Goal: Task Accomplishment & Management: Complete application form

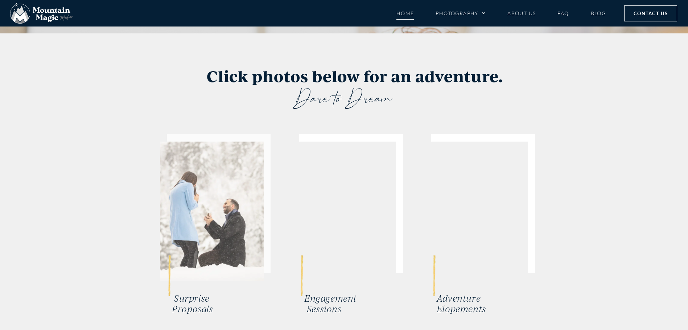
scroll to position [1414, 0]
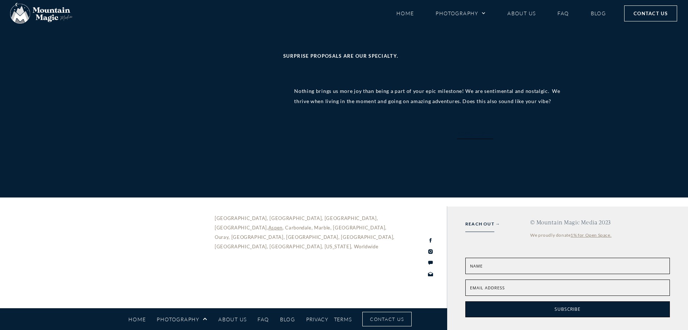
scroll to position [2466, 0]
type input "[PERSON_NAME]"
type input "[EMAIL_ADDRESS][DOMAIN_NAME]"
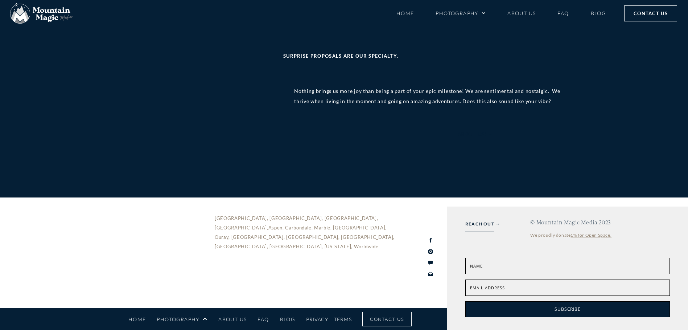
type input "5419415531"
type input "Text"
select select "Proposal"
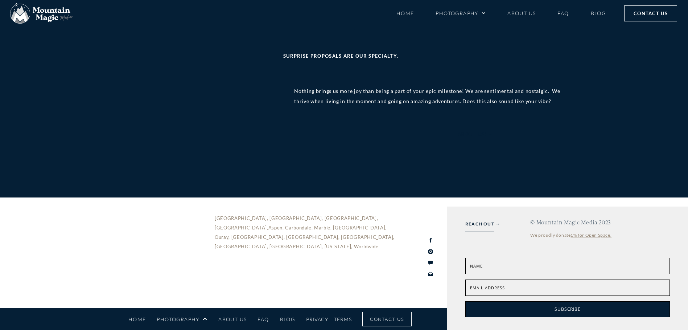
select select "Google"
click at [161, 225] on div at bounding box center [169, 25] width 84 height 400
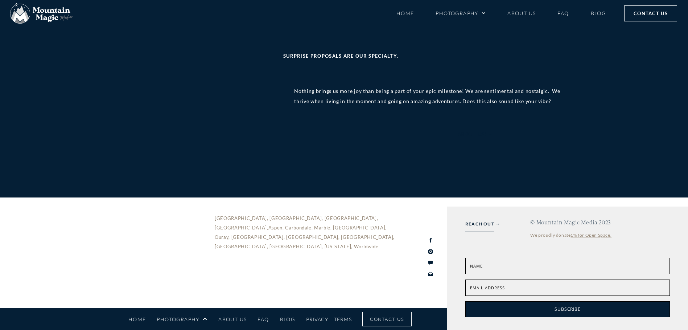
scroll to position [2575, 0]
click at [321, 36] on textarea "Tell us about the magic moments you want us to capture!" at bounding box center [343, 18] width 223 height 37
click at [279, 36] on textarea "Tell us about the magic moments you want us to capture!" at bounding box center [343, 18] width 223 height 37
click at [441, 36] on textarea "Hello, I am looking to propose to my Girlfriend this fall, in the [GEOGRAPHIC_D…" at bounding box center [343, 18] width 223 height 37
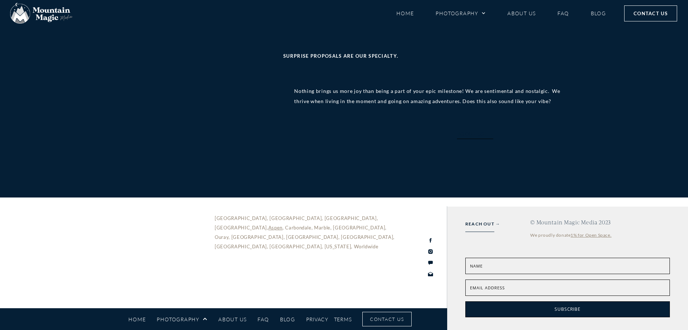
click at [444, 36] on textarea "Hello, I am looking to propose to my Girlfriend this fall, in the [GEOGRAPHIC_D…" at bounding box center [343, 18] width 223 height 37
click at [364, 36] on textarea "Hello, I am looking to propose to my Girlfriend this fall, in the [GEOGRAPHIC_D…" at bounding box center [343, 18] width 223 height 37
click at [445, 36] on textarea "Hello, I am looking to propose to my Girlfriend this fall, in the [GEOGRAPHIC_D…" at bounding box center [343, 18] width 223 height 37
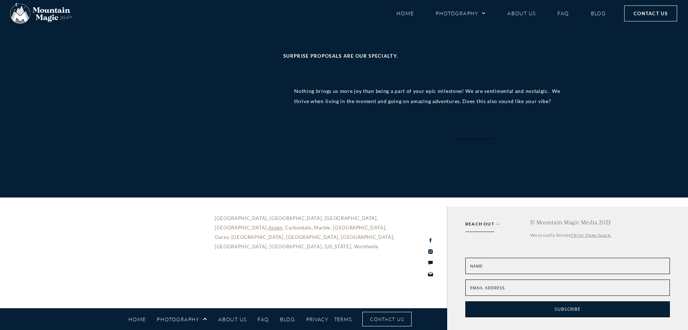
type textarea "Hello, I am looking to propose to my Girlfriend this fall, in the [GEOGRAPHIC_D…"
click at [305, 167] on input "What is tacocat spelled backwards?" at bounding box center [343, 175] width 223 height 17
type input "tacocat"
click at [268, 193] on button "Submit →" at bounding box center [261, 201] width 58 height 17
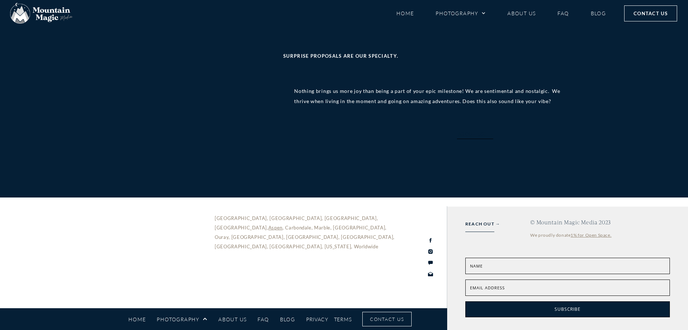
scroll to position [2769, 0]
